Goal: Information Seeking & Learning: Find specific fact

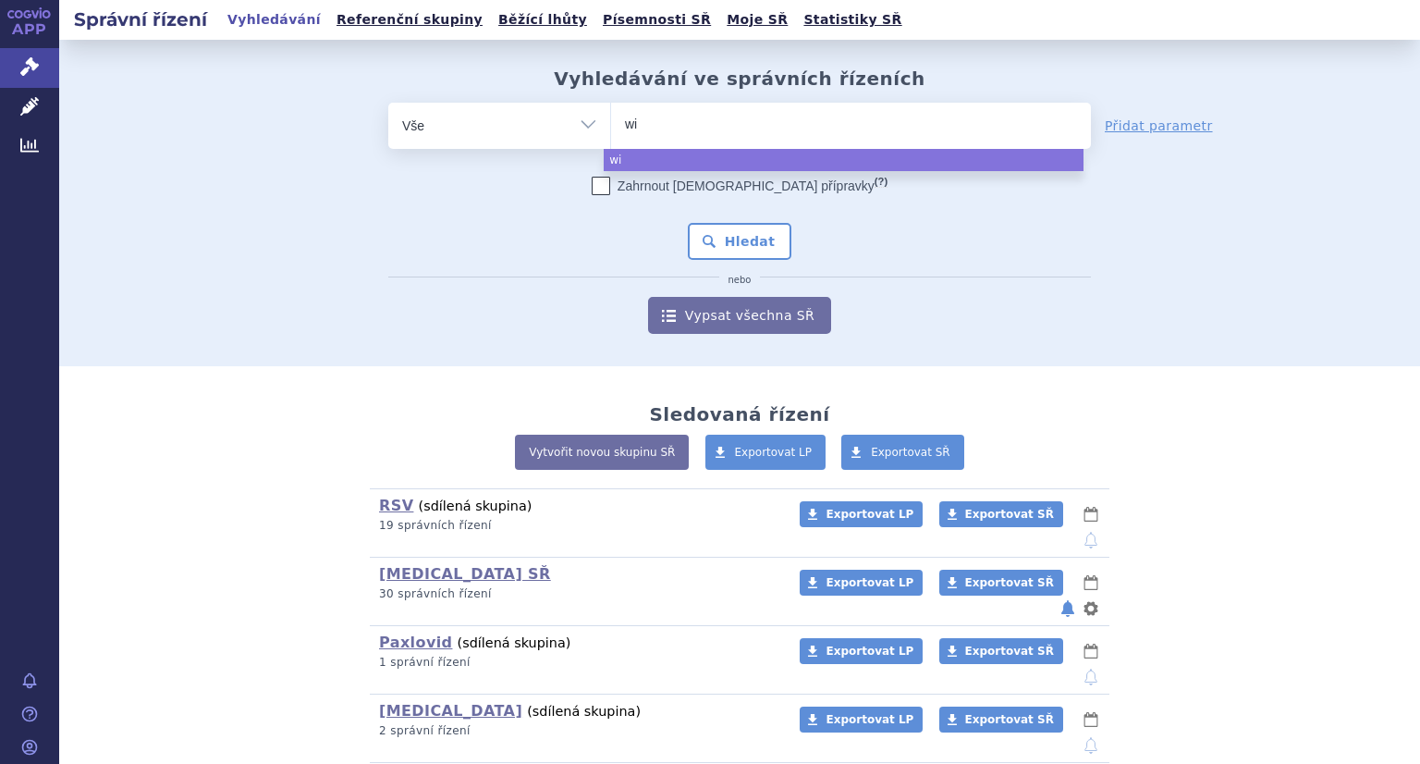
select select
type input "winrev"
type input "winreva"
type input "winrevai"
type input "winrevair"
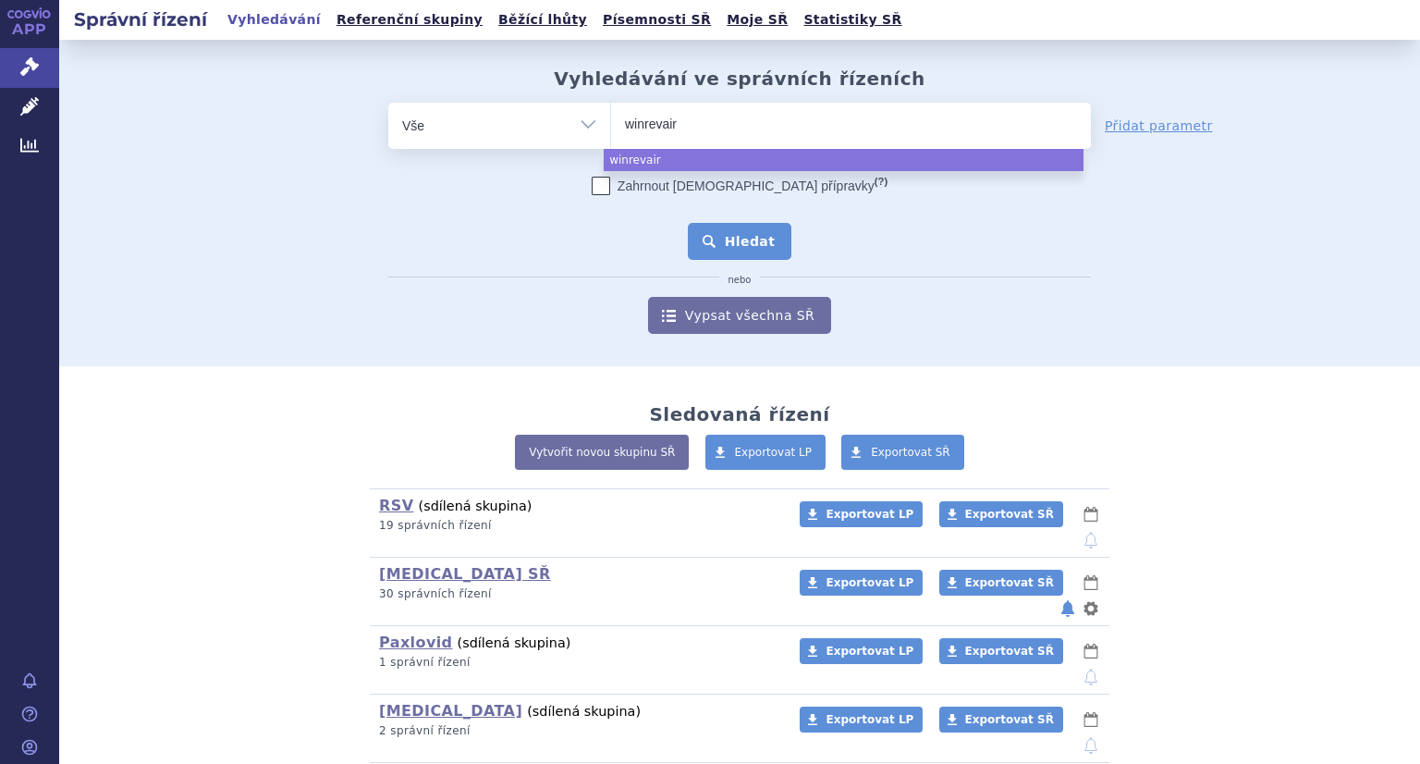
select select "winrevair"
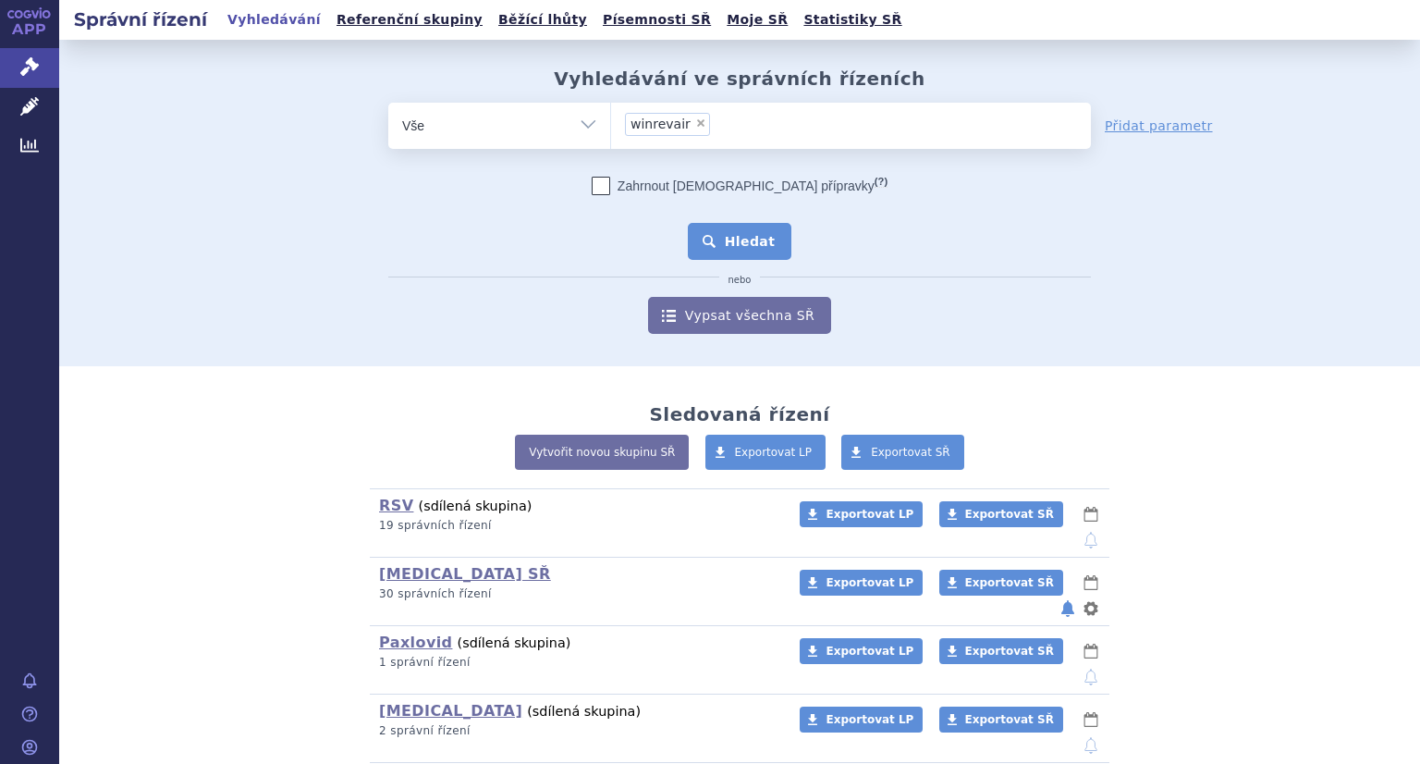
click at [735, 245] on button "Hledat" at bounding box center [740, 241] width 104 height 37
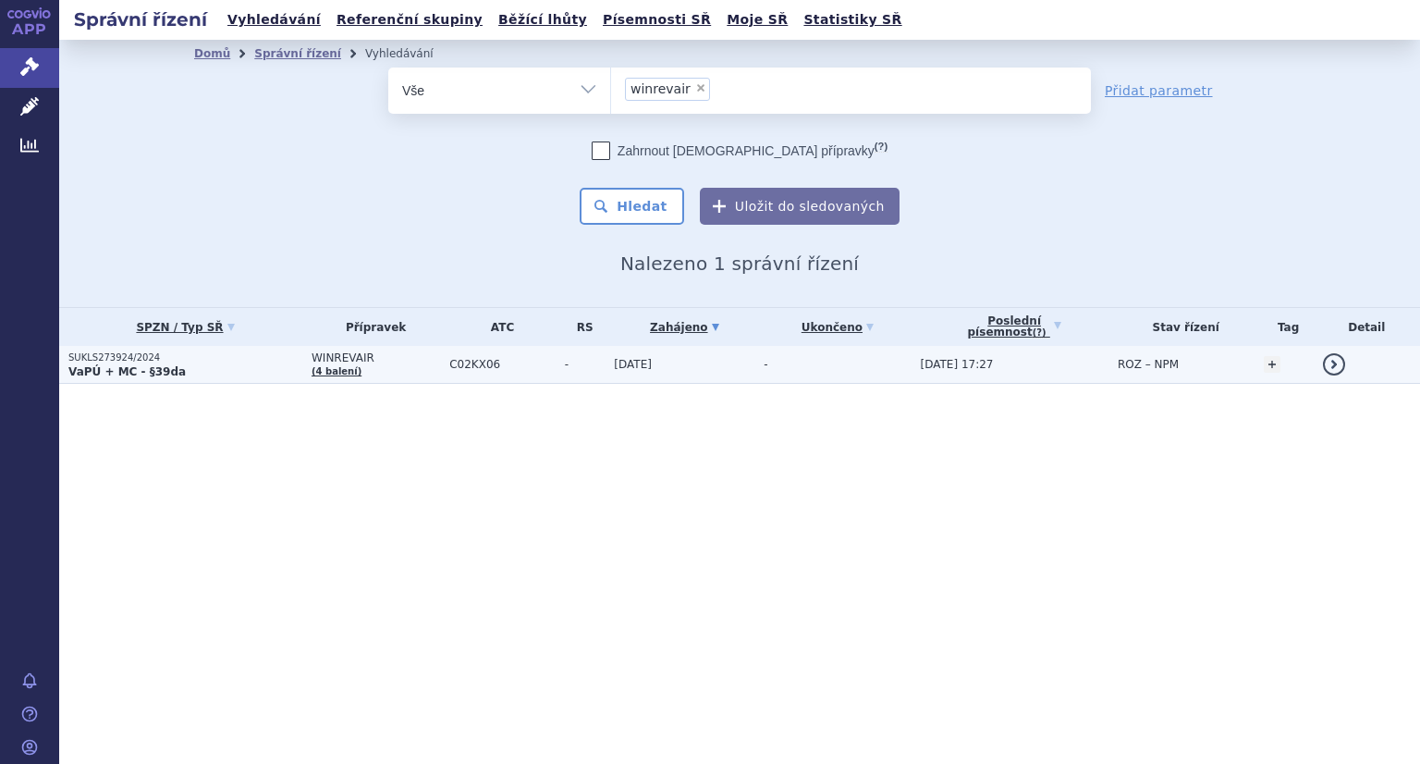
click at [128, 368] on strong "VaPÚ + MC - §39da" at bounding box center [126, 371] width 117 height 13
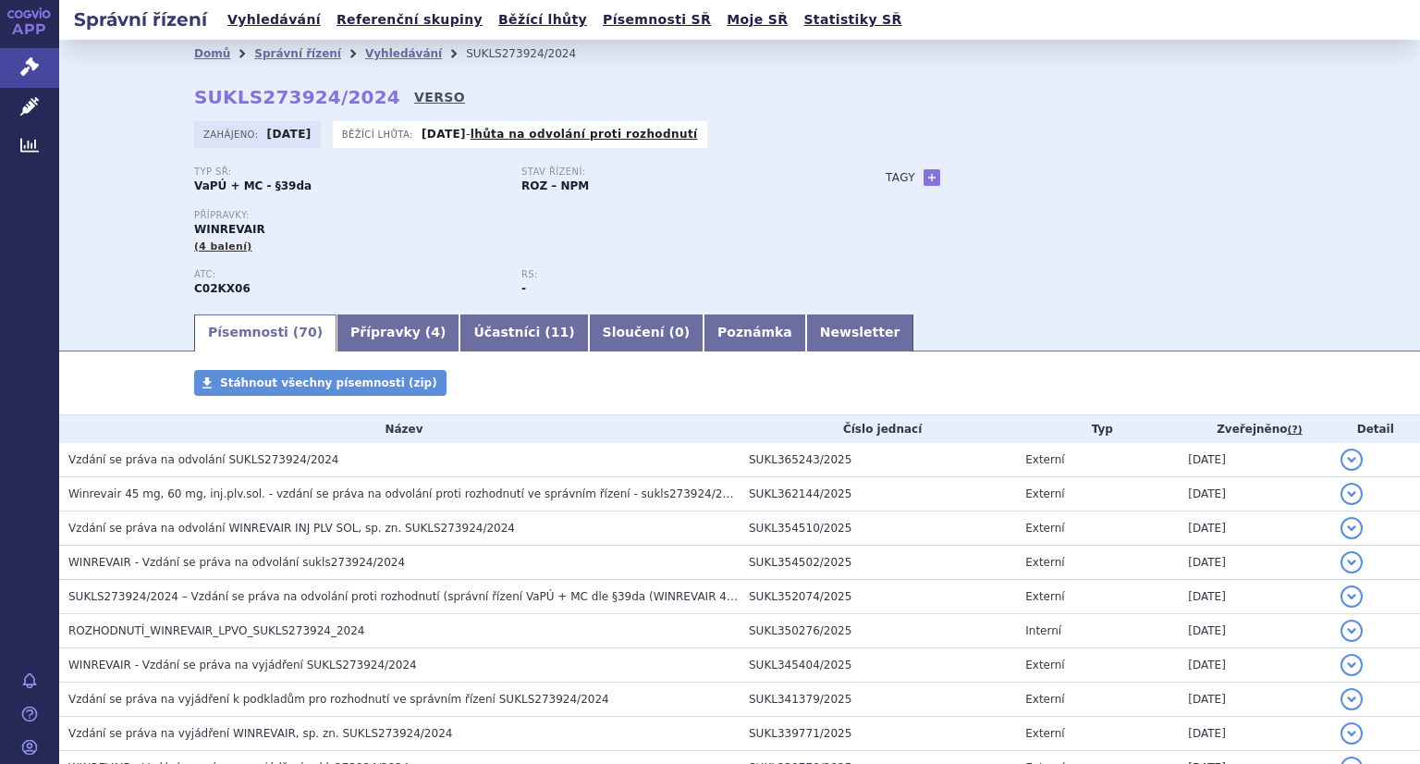
click at [414, 92] on link "VERSO" at bounding box center [439, 97] width 51 height 18
click at [414, 104] on link "VERSO" at bounding box center [439, 97] width 51 height 18
